Goal: Check status

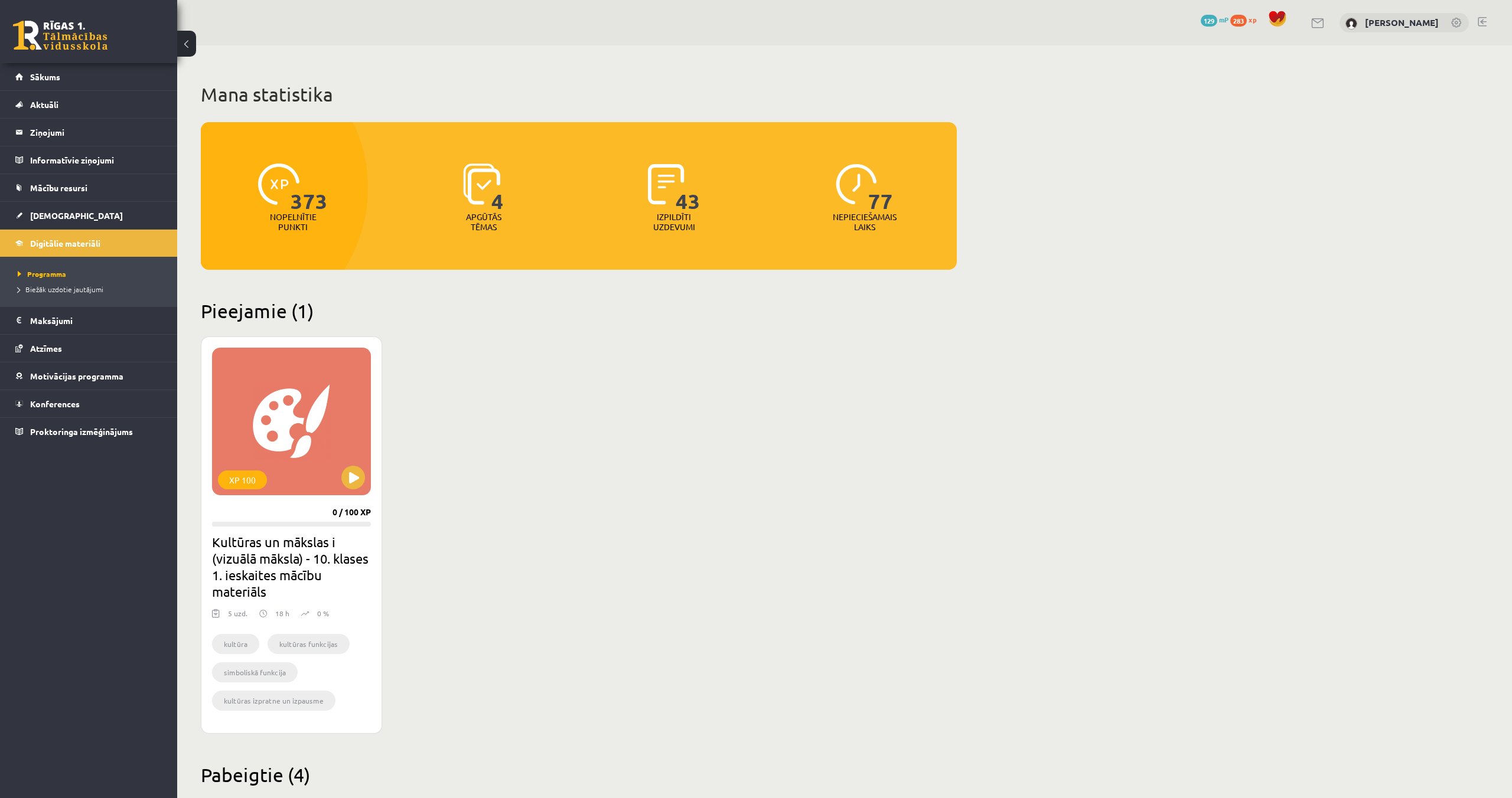
scroll to position [3, 0]
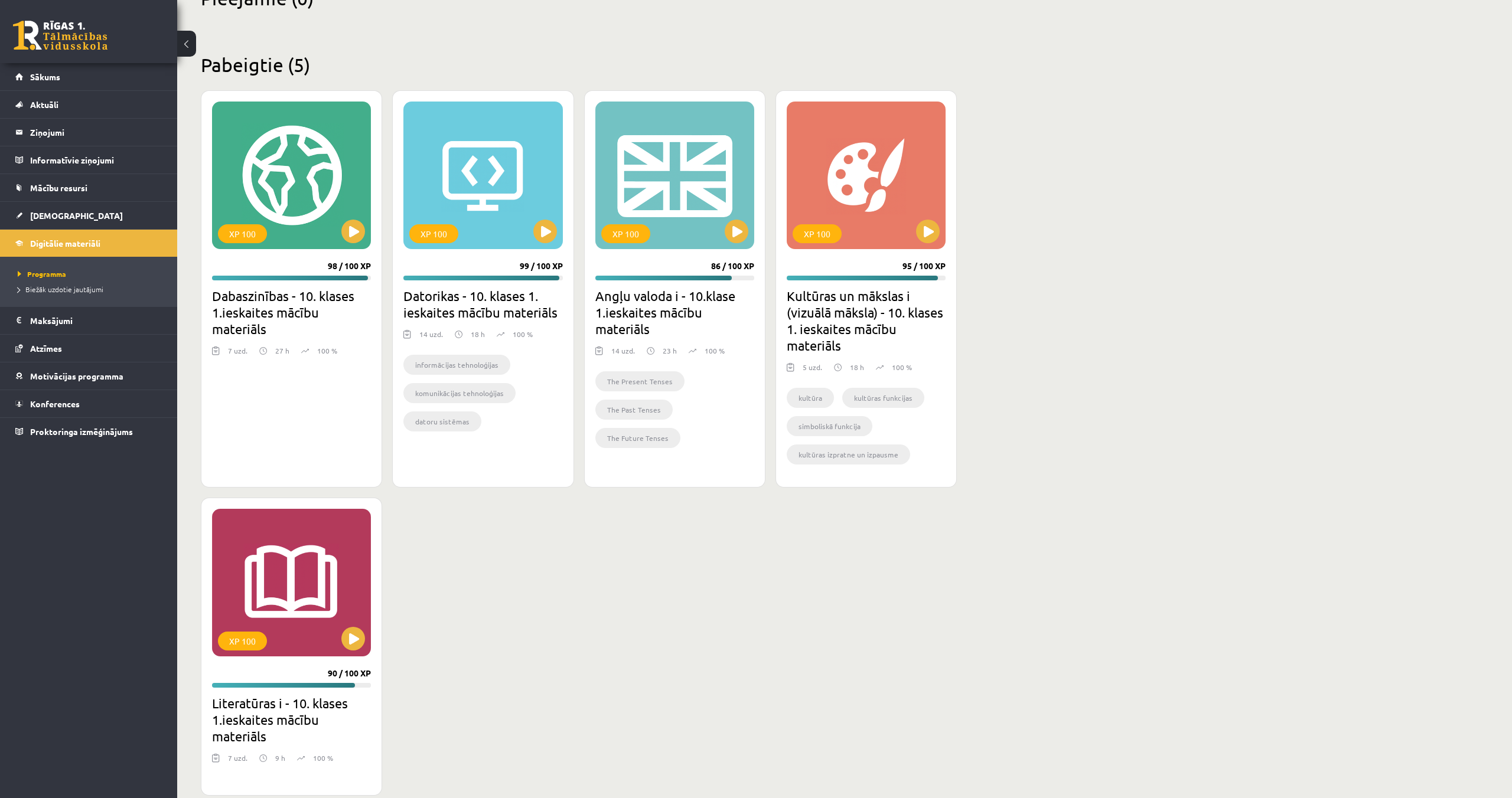
scroll to position [334, 0]
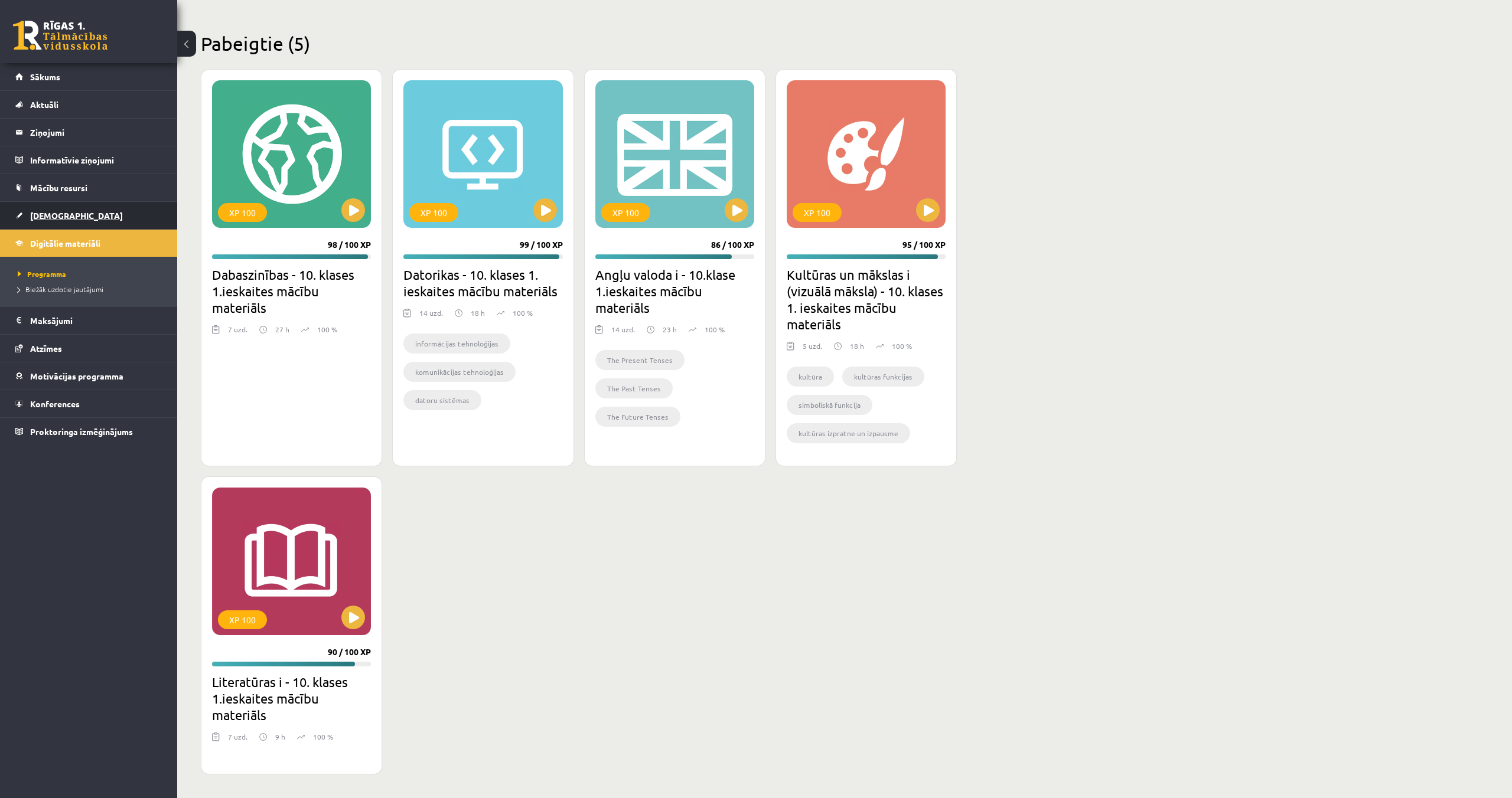
click at [63, 216] on span "[DEMOGRAPHIC_DATA]" at bounding box center [77, 215] width 93 height 10
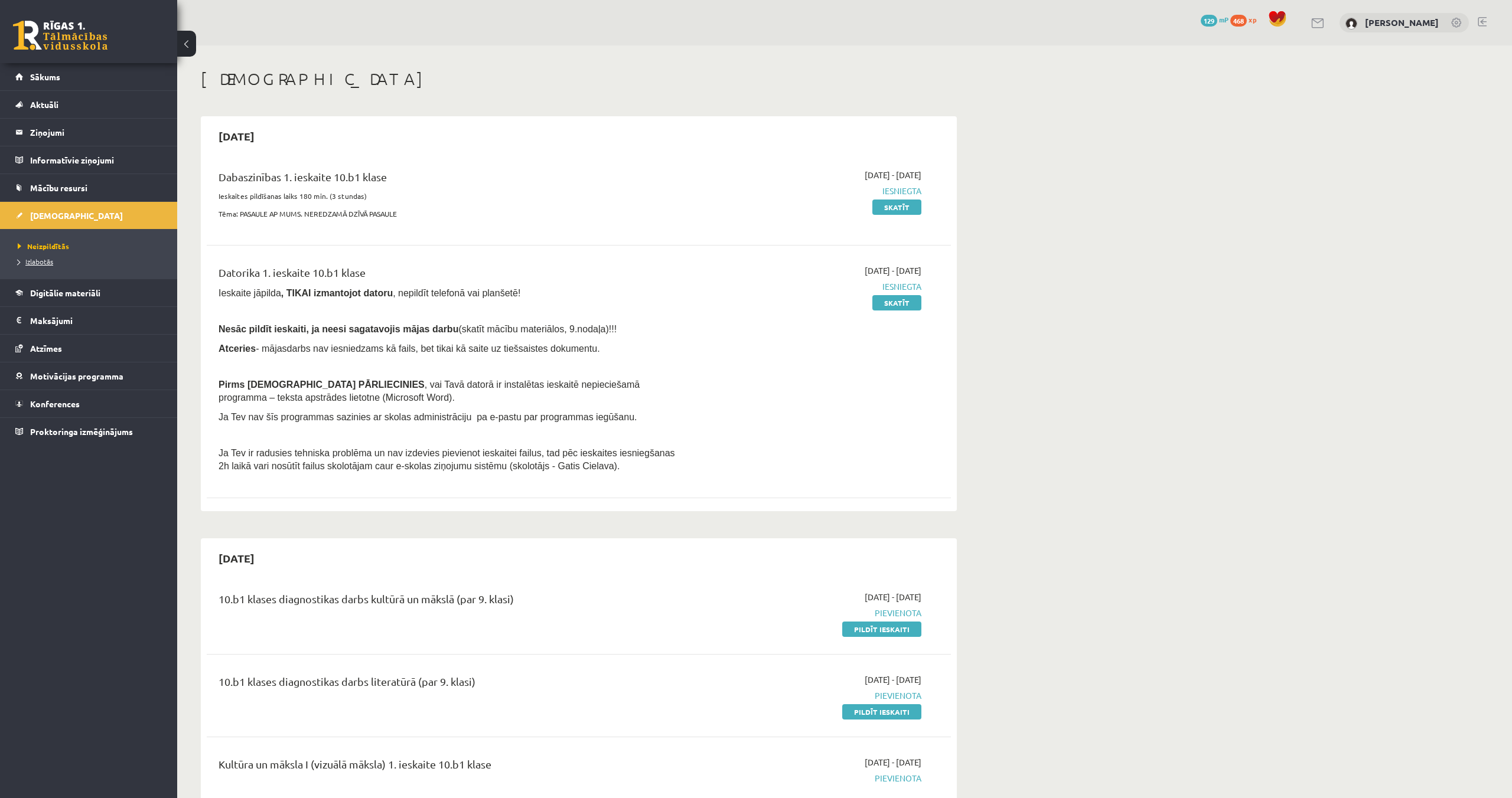
click at [35, 263] on span "Izlabotās" at bounding box center [35, 262] width 35 height 10
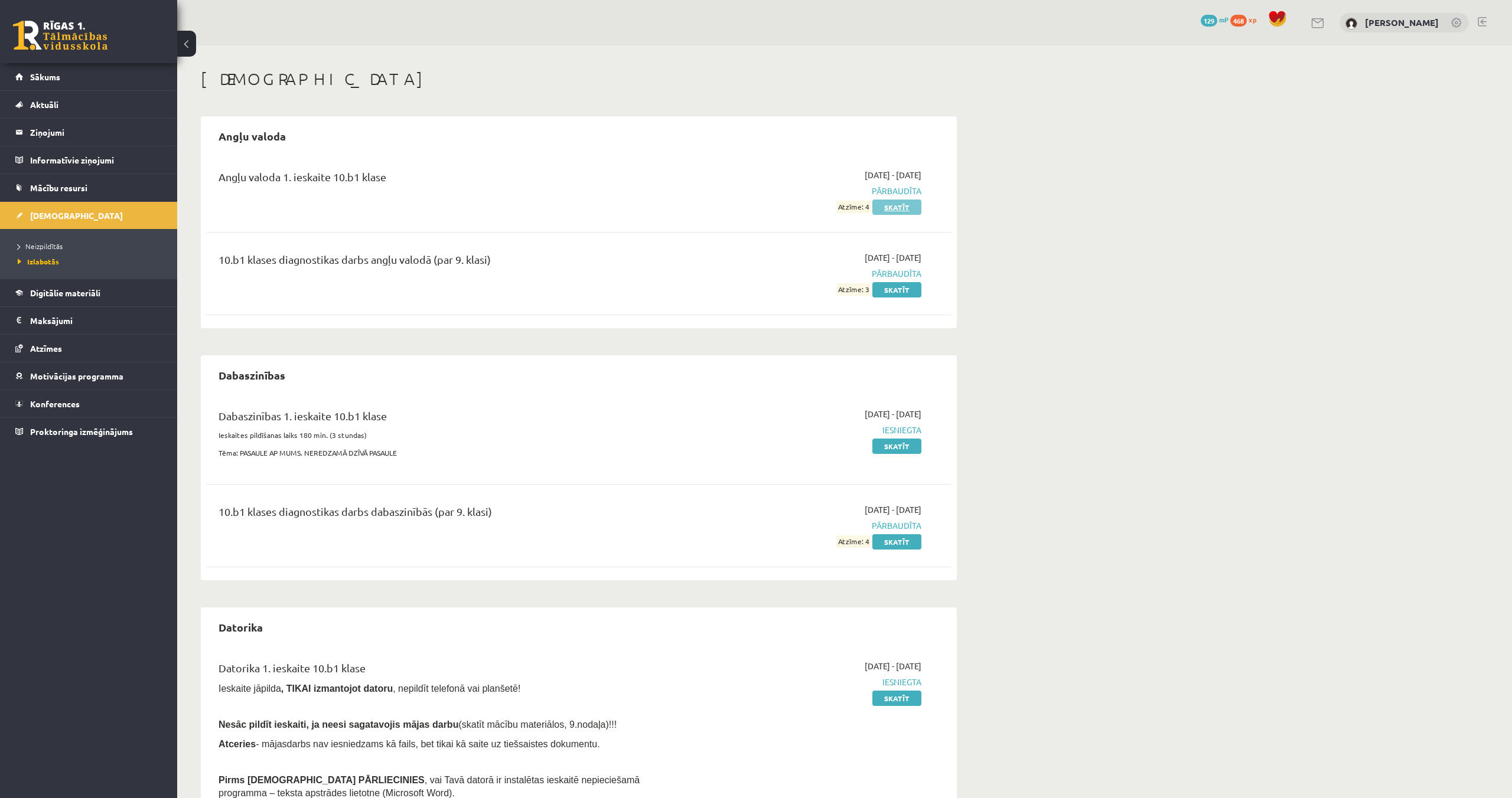
click at [883, 203] on link "Skatīt" at bounding box center [896, 207] width 49 height 15
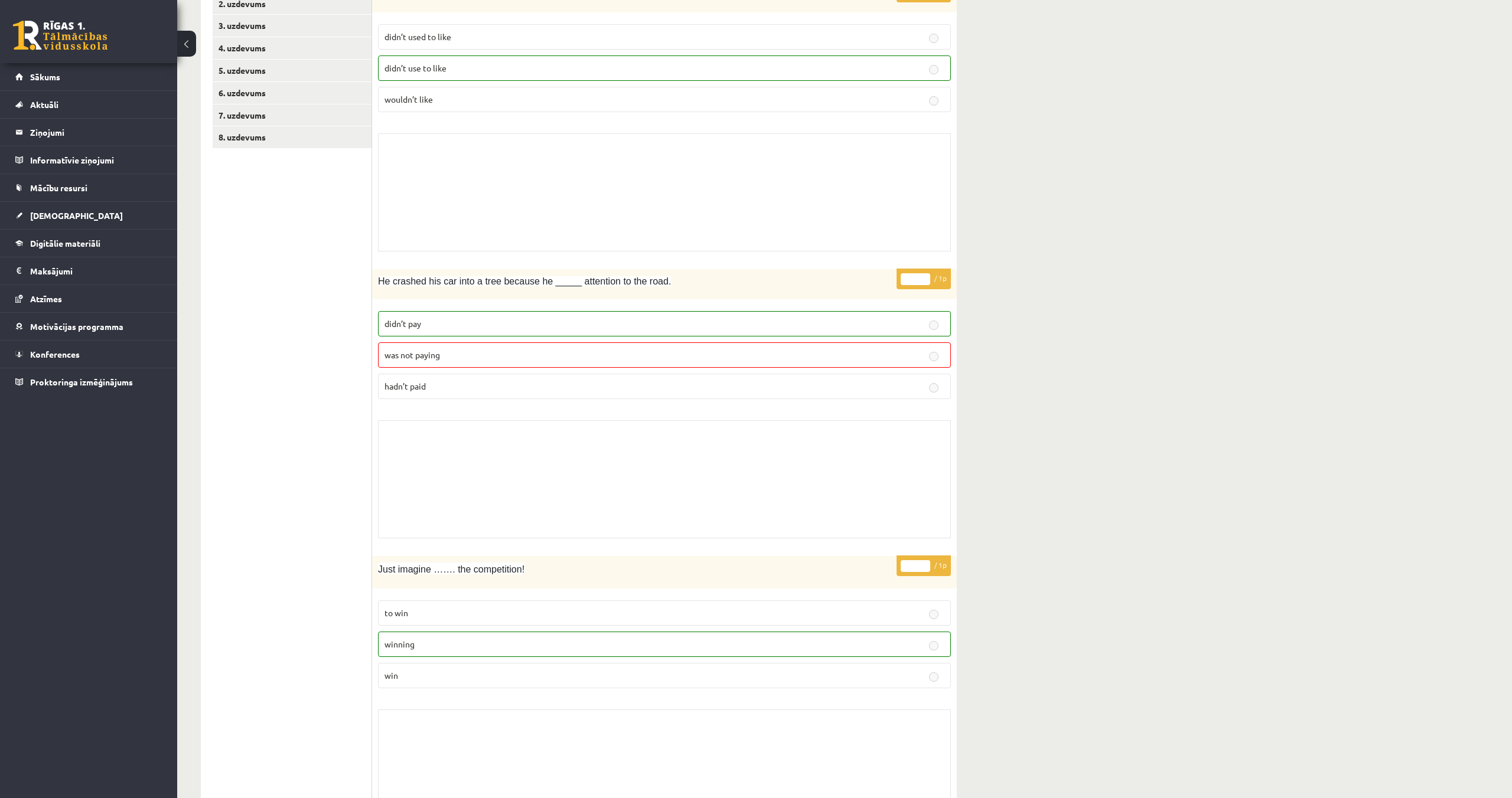
scroll to position [220, 0]
click at [52, 215] on span "[DEMOGRAPHIC_DATA]" at bounding box center [77, 215] width 93 height 10
